Goal: Information Seeking & Learning: Learn about a topic

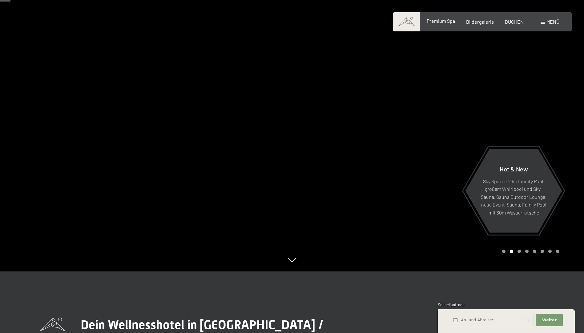
click at [441, 22] on span "Premium Spa" at bounding box center [440, 21] width 28 height 6
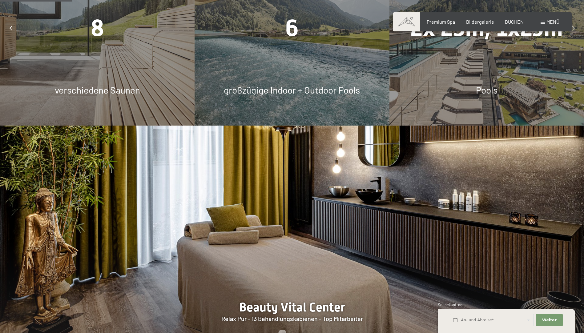
scroll to position [492, 0]
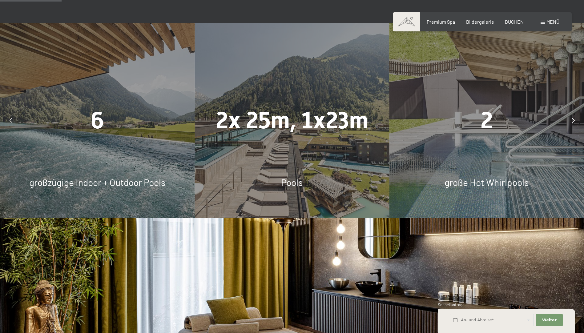
click at [571, 118] on div at bounding box center [572, 120] width 15 height 15
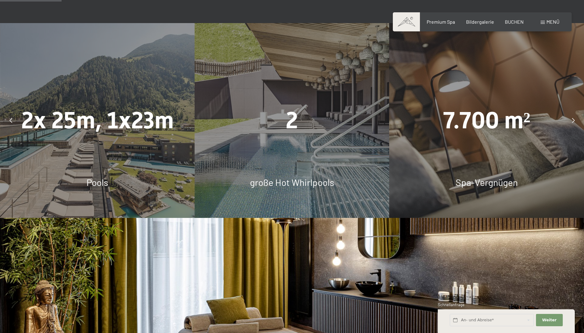
click at [571, 118] on div at bounding box center [572, 120] width 15 height 15
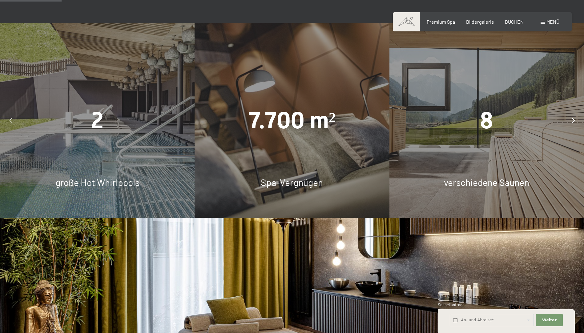
click at [571, 118] on div at bounding box center [572, 120] width 15 height 15
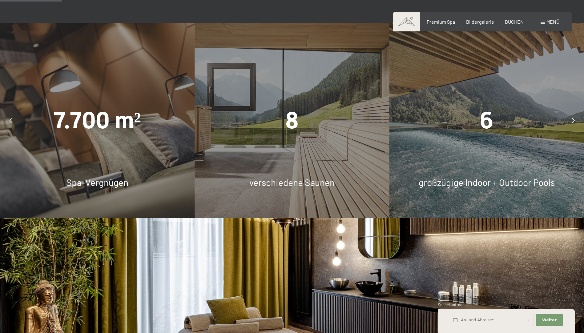
click at [571, 118] on div at bounding box center [572, 120] width 15 height 15
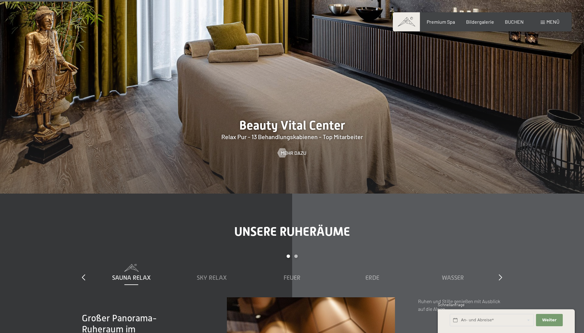
scroll to position [769, 0]
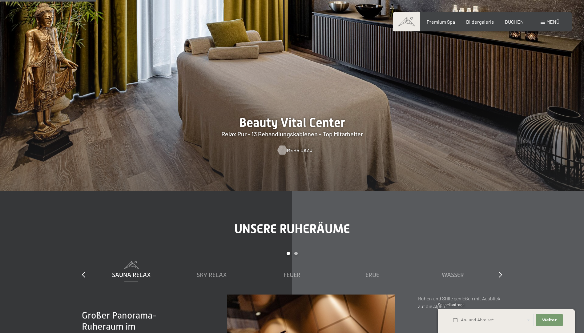
click at [303, 152] on span "Mehr dazu" at bounding box center [300, 150] width 26 height 7
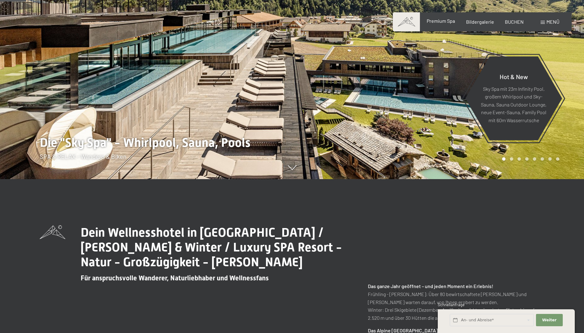
click at [435, 22] on span "Premium Spa" at bounding box center [440, 21] width 28 height 6
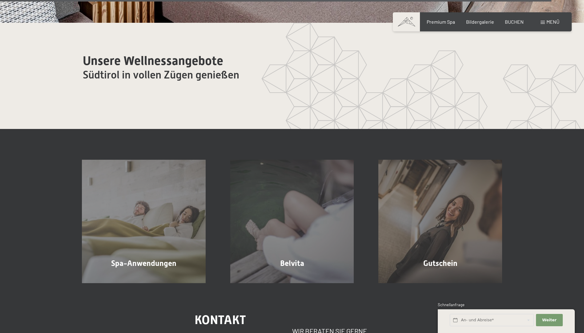
scroll to position [3816, 0]
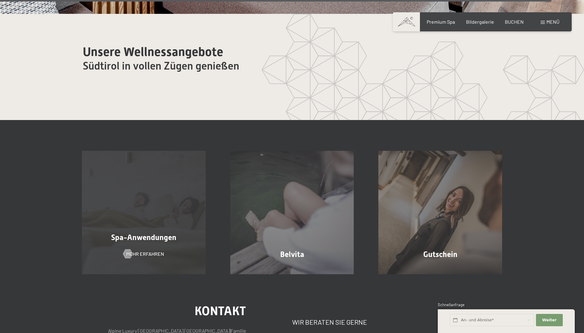
click at [158, 213] on div "Spa-Anwendungen Mehr erfahren" at bounding box center [144, 213] width 148 height 124
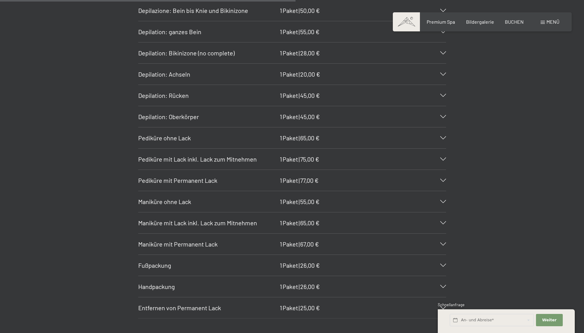
scroll to position [2493, 0]
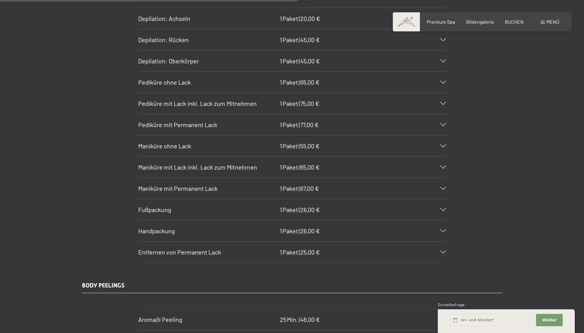
click at [442, 208] on div "Fußpackung 1 Paket | 26,00 €" at bounding box center [292, 209] width 308 height 21
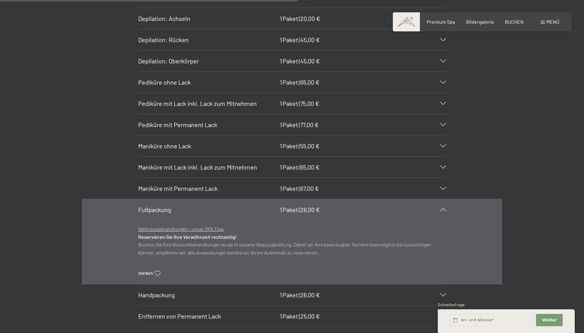
click at [443, 208] on div "Fußpackung 1 Paket | 26,00 €" at bounding box center [292, 209] width 308 height 21
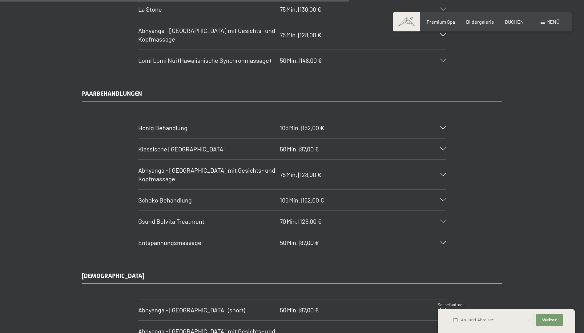
scroll to position [2923, 0]
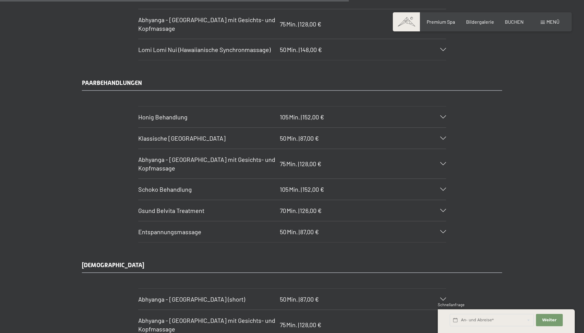
click at [441, 135] on div "Klassische Ganzkörpermassage 50 Min. | 87,00 €" at bounding box center [292, 138] width 308 height 21
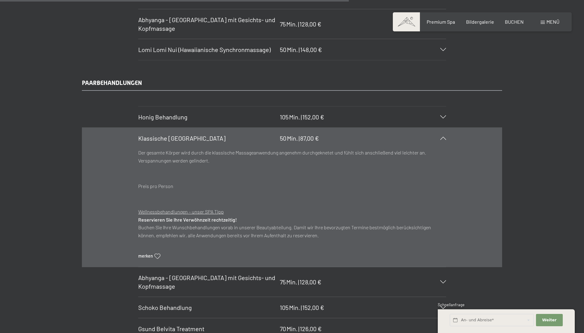
click at [441, 135] on div "Klassische Ganzkörpermassage 50 Min. | 87,00 €" at bounding box center [292, 138] width 308 height 21
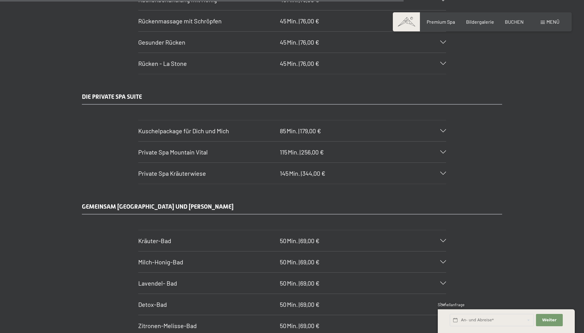
scroll to position [3416, 0]
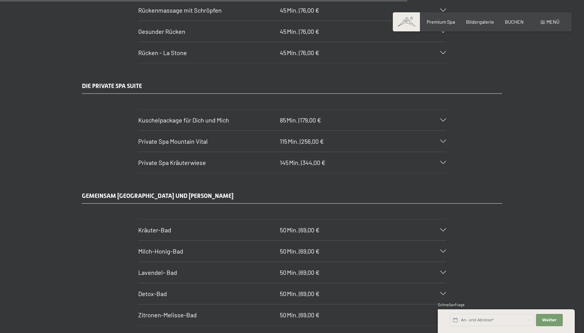
click at [439, 138] on div "Private Spa Mountain Vital 115 Min. | 256,00 €" at bounding box center [292, 141] width 308 height 21
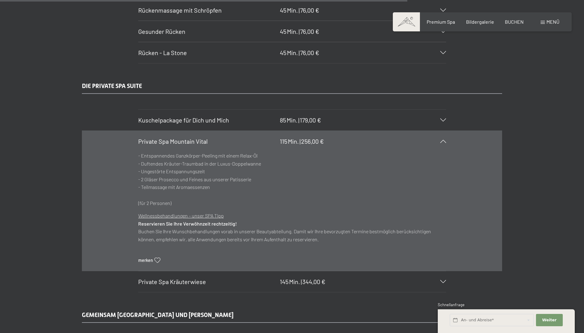
click at [441, 139] on div "Private Spa Mountain Vital 115 Min. | 256,00 €" at bounding box center [292, 141] width 308 height 21
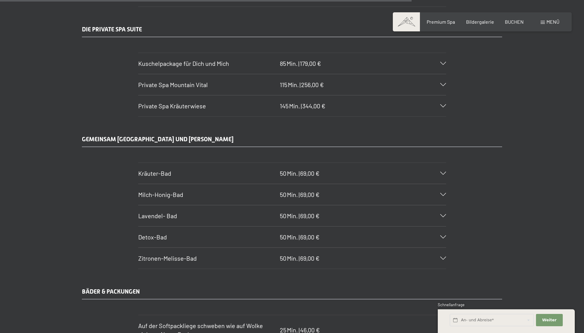
scroll to position [3446, 0]
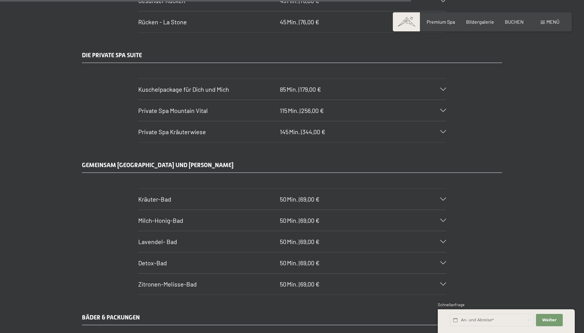
click at [444, 109] on icon at bounding box center [443, 110] width 6 height 3
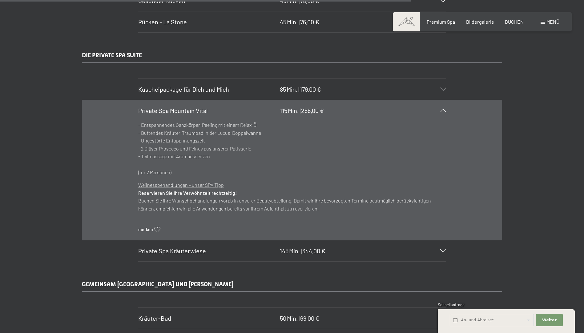
click at [442, 250] on icon at bounding box center [443, 250] width 6 height 3
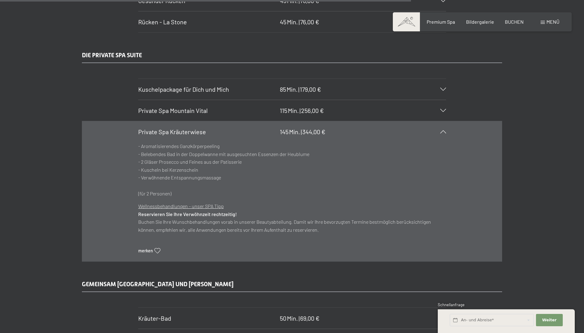
click at [444, 132] on icon at bounding box center [443, 131] width 6 height 3
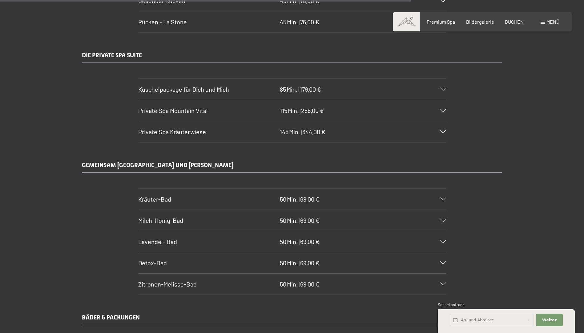
click at [443, 90] on icon at bounding box center [443, 89] width 6 height 3
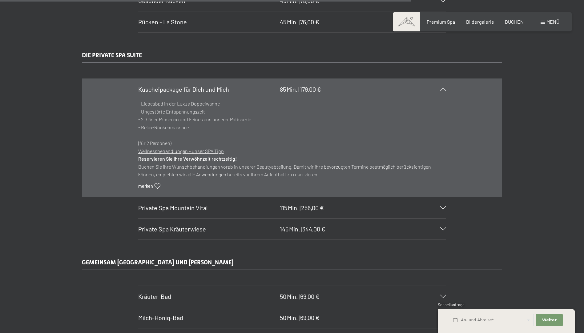
click at [443, 208] on icon at bounding box center [443, 207] width 6 height 3
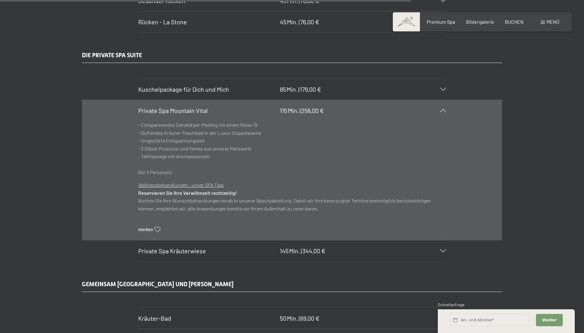
click at [439, 88] on div at bounding box center [439, 89] width 14 height 3
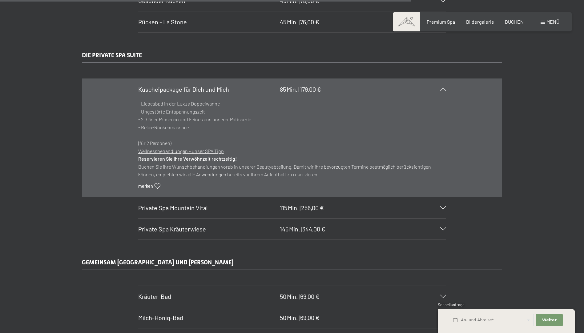
click at [442, 210] on div "Private Spa Mountain Vital 115 Min. | 256,00 €" at bounding box center [292, 207] width 308 height 21
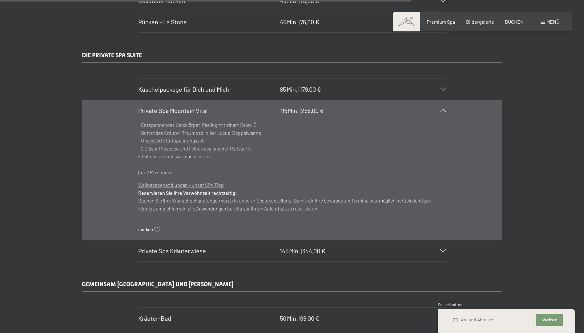
click at [445, 110] on icon at bounding box center [443, 110] width 6 height 3
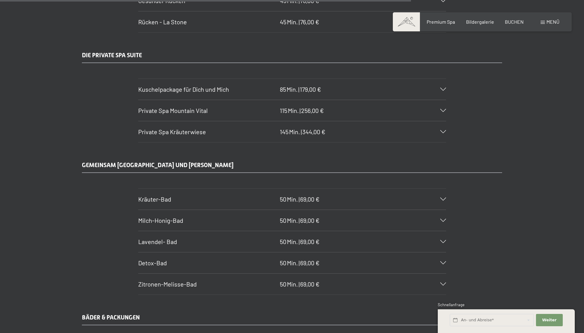
click at [442, 92] on div "Kuschelpackage für Dich und Mich 85 Min. | 179,00 €" at bounding box center [292, 89] width 308 height 21
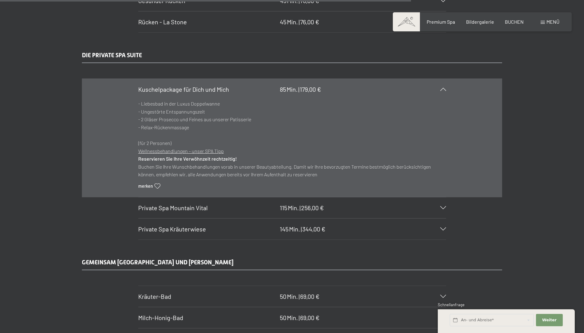
click at [442, 90] on icon at bounding box center [443, 89] width 6 height 3
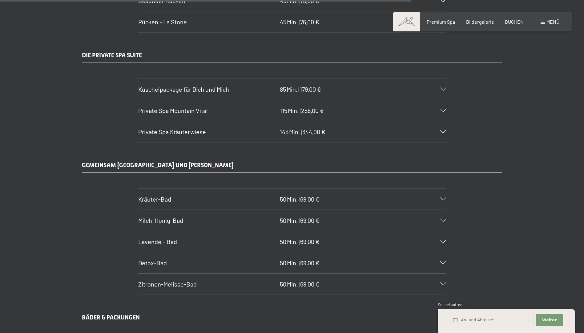
click at [443, 106] on div "Private Spa Mountain Vital 115 Min. | 256,00 €" at bounding box center [292, 110] width 308 height 21
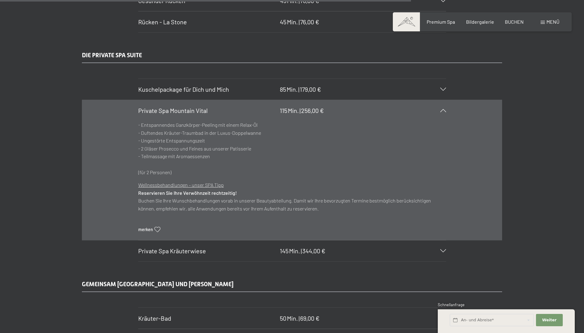
click at [439, 108] on div "Private Spa Mountain Vital 115 Min. | 256,00 €" at bounding box center [292, 110] width 308 height 21
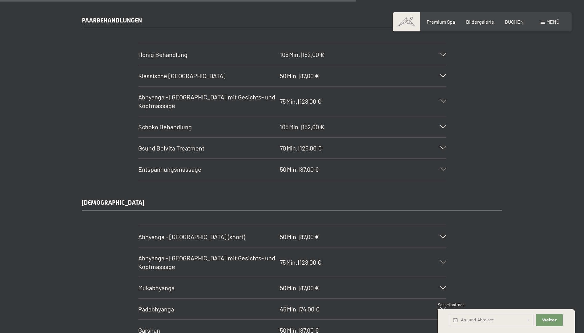
scroll to position [2985, 0]
click at [444, 74] on div "Klassische Ganzkörpermassage 50 Min. | 87,00 €" at bounding box center [292, 76] width 308 height 21
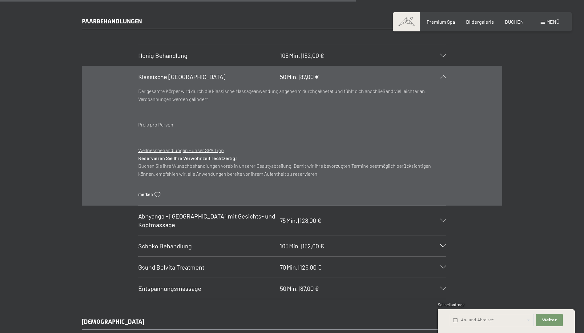
click at [444, 74] on div "Klassische Ganzkörpermassage 50 Min. | 87,00 €" at bounding box center [292, 76] width 308 height 21
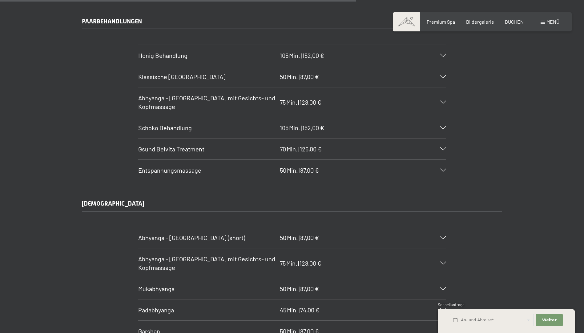
click at [440, 55] on icon at bounding box center [443, 55] width 6 height 3
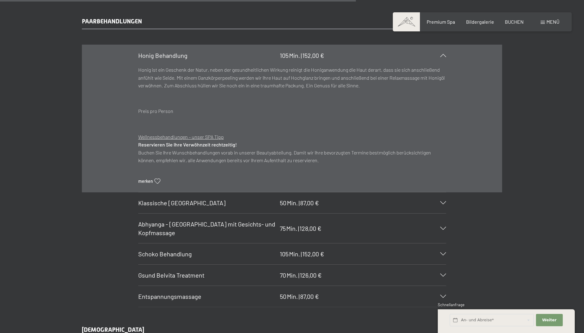
click at [440, 55] on icon at bounding box center [443, 55] width 6 height 3
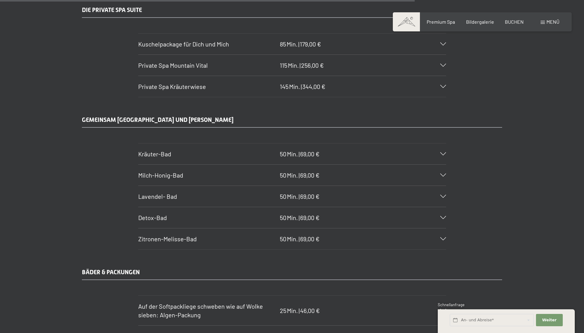
scroll to position [3477, 0]
